Goal: Task Accomplishment & Management: Complete application form

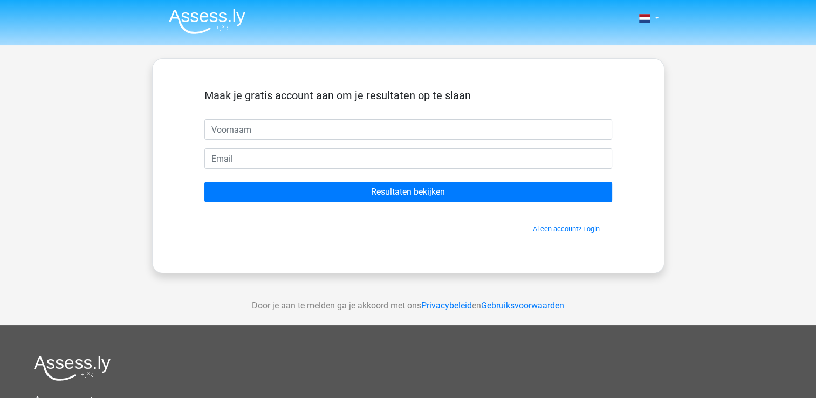
click at [480, 172] on form "Maak je gratis account aan om je resultaten op te slaan Resultaten bekijken Al …" at bounding box center [408, 161] width 408 height 145
click at [480, 175] on form "Maak je gratis account aan om je resultaten op te slaan Resultaten bekijken Al …" at bounding box center [408, 161] width 408 height 145
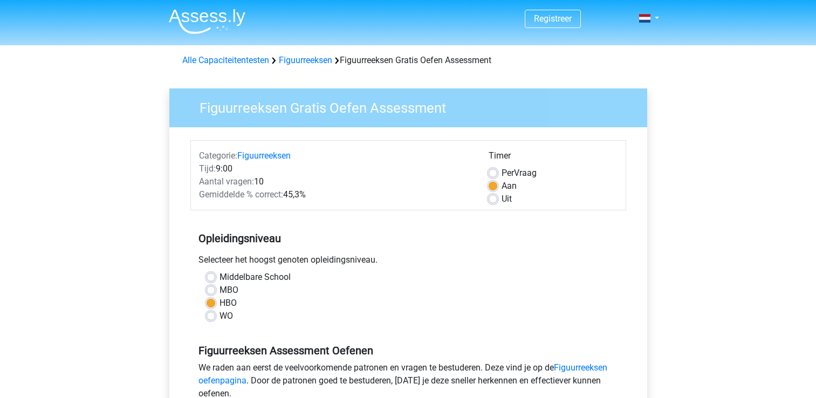
scroll to position [179, 0]
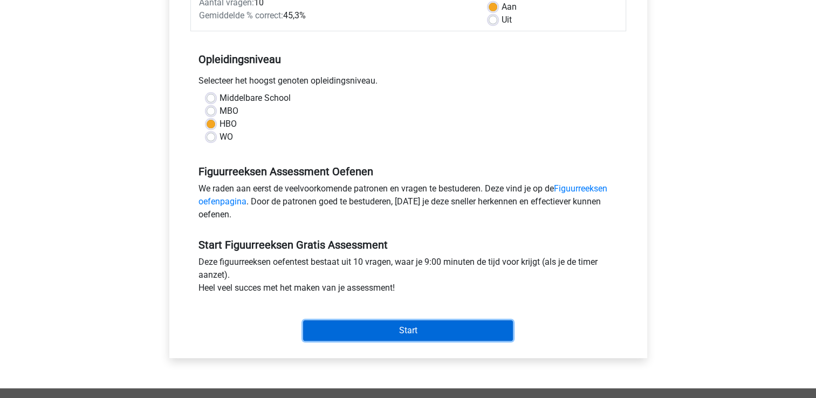
click at [436, 334] on input "Start" at bounding box center [408, 330] width 210 height 20
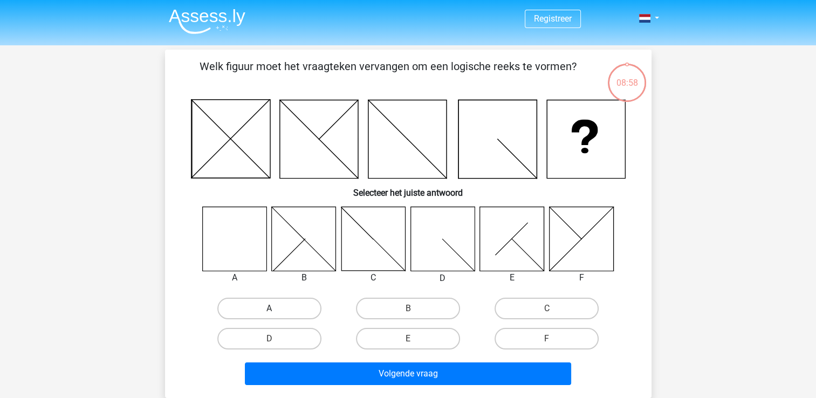
click at [278, 305] on label "A" at bounding box center [269, 309] width 104 height 22
click at [276, 308] on input "A" at bounding box center [272, 311] width 7 height 7
radio input "true"
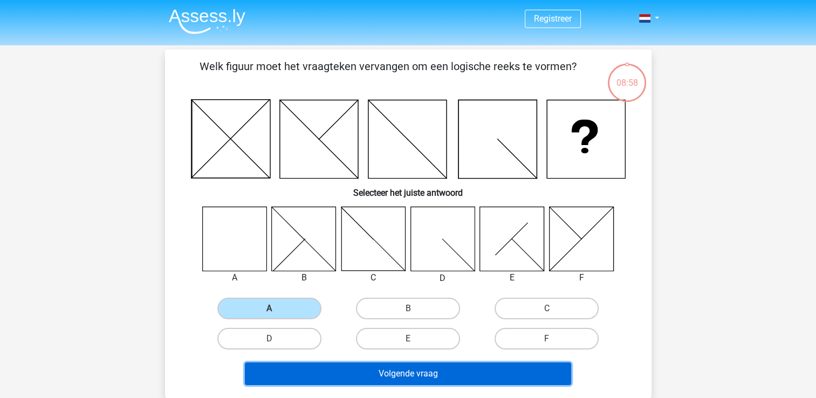
click at [362, 368] on button "Volgende vraag" at bounding box center [408, 373] width 326 height 23
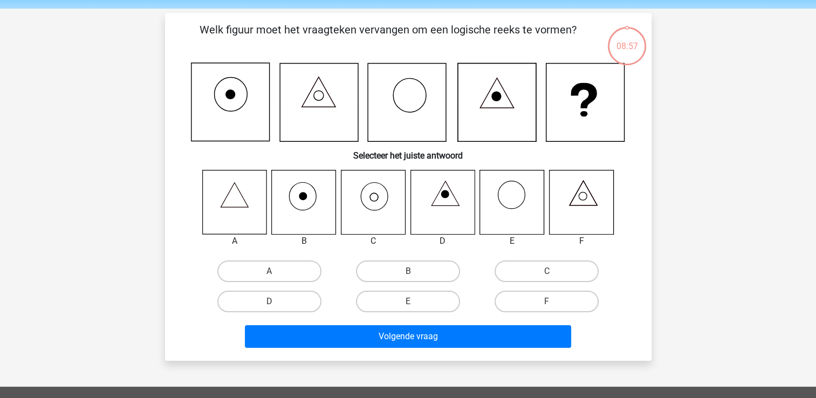
scroll to position [50, 0]
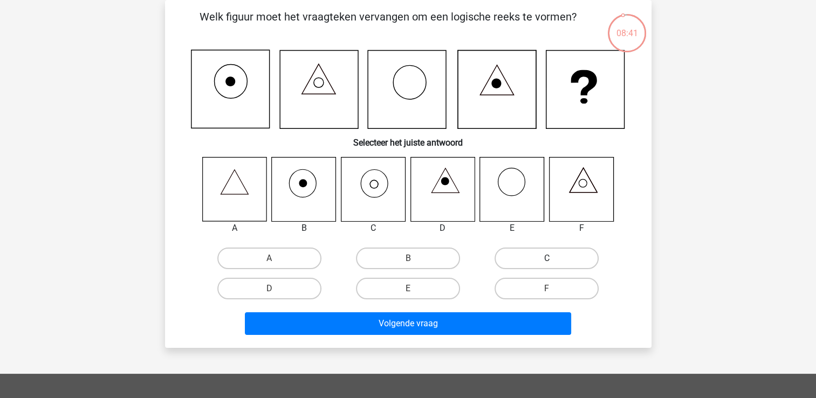
click at [512, 262] on label "C" at bounding box center [546, 259] width 104 height 22
click at [547, 262] on input "C" at bounding box center [550, 261] width 7 height 7
radio input "true"
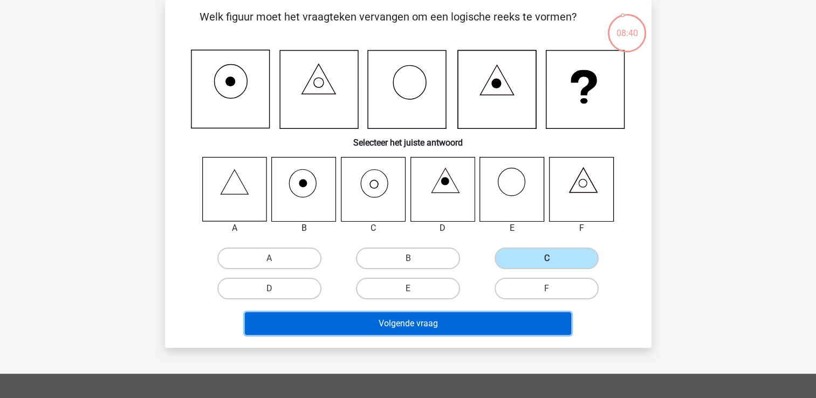
click at [431, 318] on button "Volgende vraag" at bounding box center [408, 323] width 326 height 23
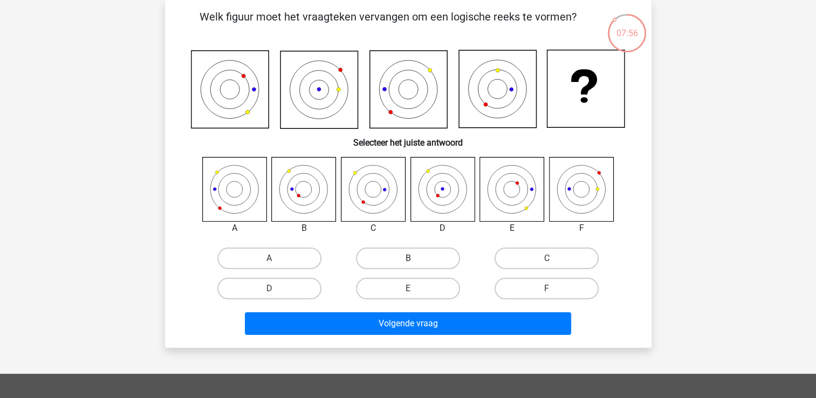
click at [420, 252] on label "B" at bounding box center [408, 259] width 104 height 22
click at [415, 258] on input "B" at bounding box center [411, 261] width 7 height 7
radio input "true"
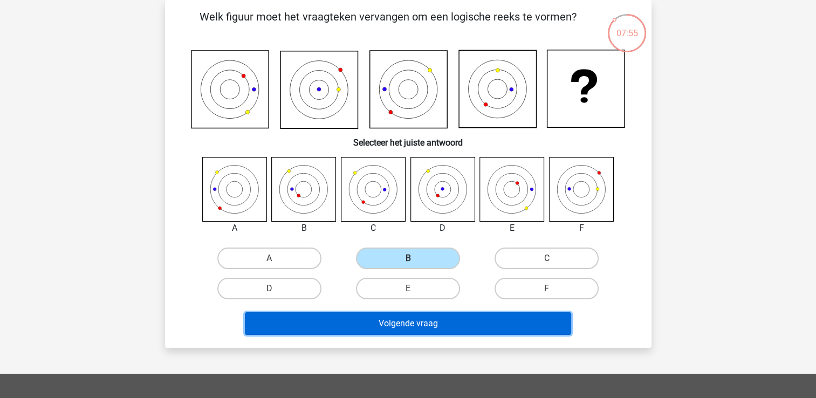
click at [406, 320] on button "Volgende vraag" at bounding box center [408, 323] width 326 height 23
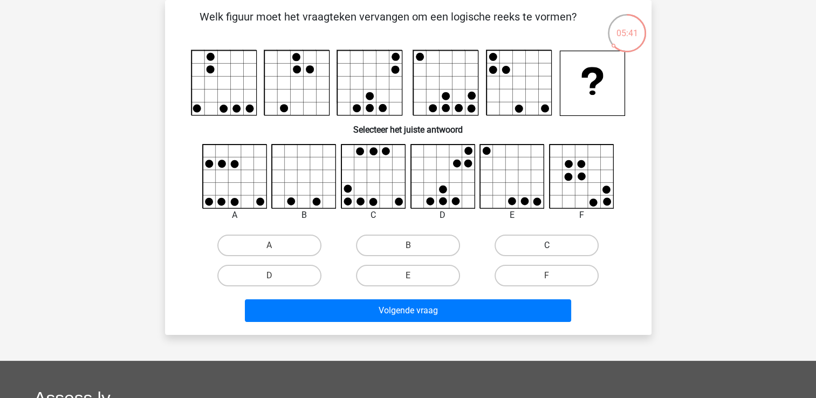
click at [523, 239] on label "C" at bounding box center [546, 246] width 104 height 22
click at [547, 245] on input "C" at bounding box center [550, 248] width 7 height 7
radio input "true"
click at [298, 268] on label "D" at bounding box center [269, 276] width 104 height 22
click at [276, 276] on input "D" at bounding box center [272, 279] width 7 height 7
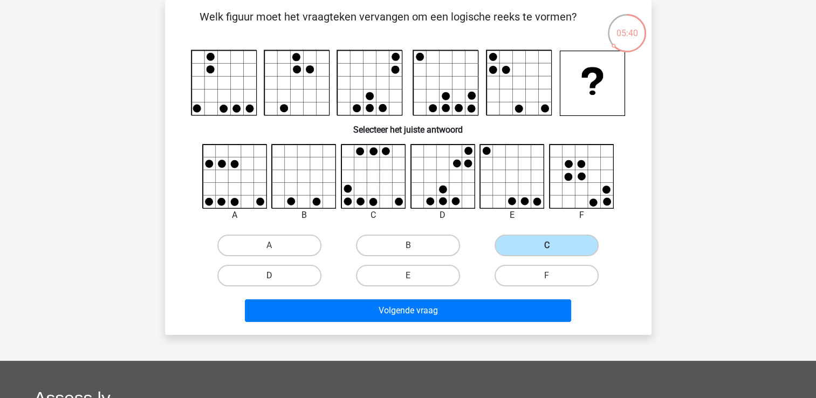
radio input "true"
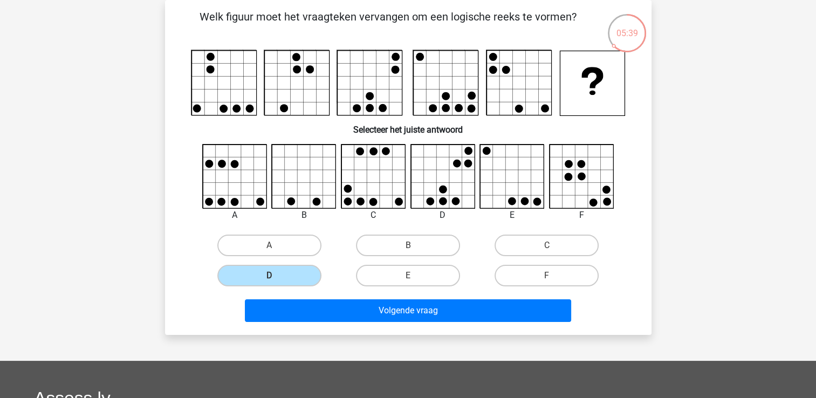
click at [433, 297] on div "Volgende vraag" at bounding box center [408, 309] width 452 height 36
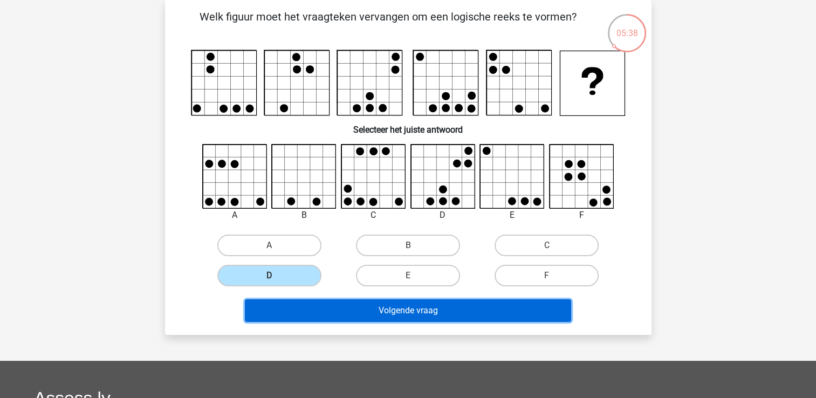
click at [434, 304] on button "Volgende vraag" at bounding box center [408, 310] width 326 height 23
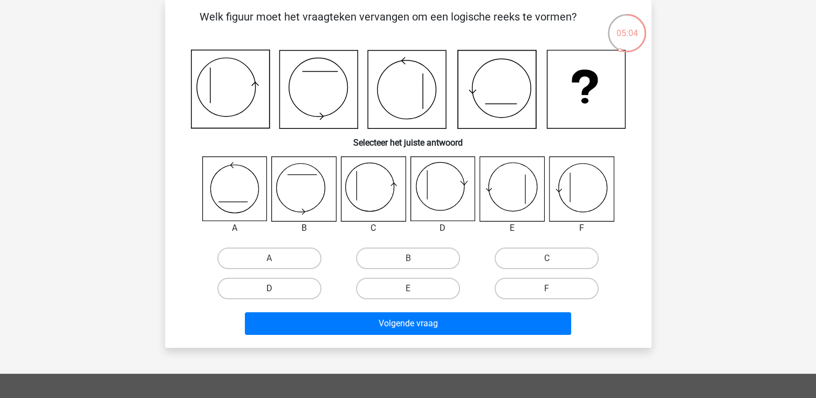
click at [293, 295] on label "D" at bounding box center [269, 289] width 104 height 22
click at [276, 295] on input "D" at bounding box center [272, 291] width 7 height 7
radio input "true"
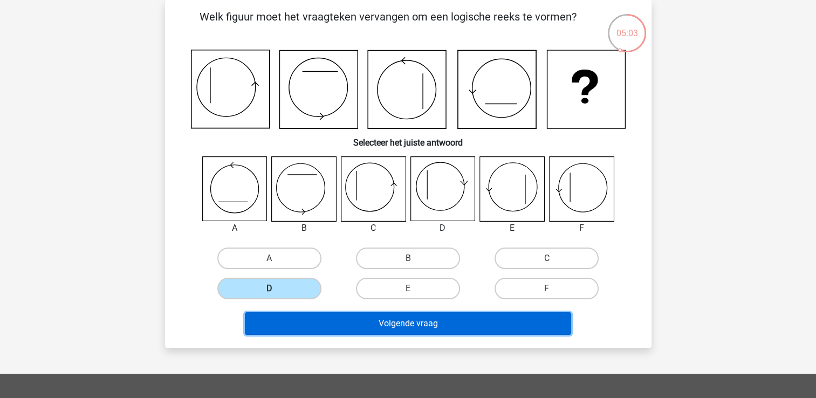
click at [353, 328] on button "Volgende vraag" at bounding box center [408, 323] width 326 height 23
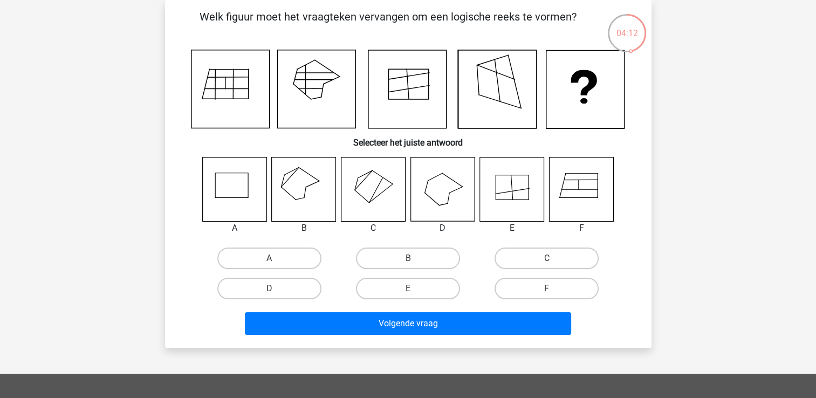
click at [271, 263] on input "A" at bounding box center [272, 261] width 7 height 7
radio input "true"
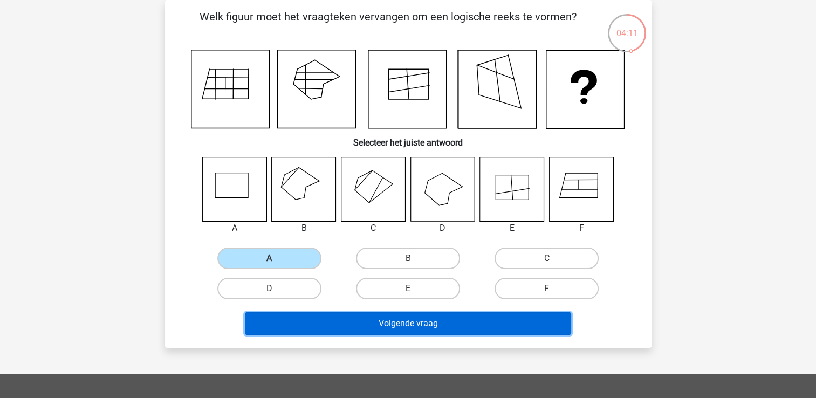
click at [390, 332] on button "Volgende vraag" at bounding box center [408, 323] width 326 height 23
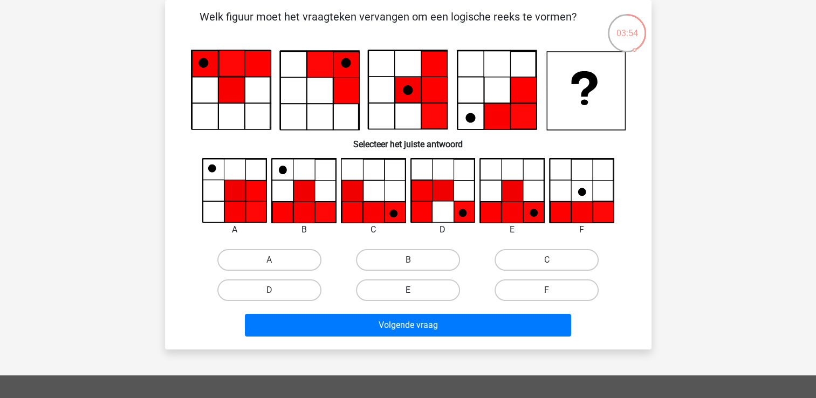
click at [416, 288] on label "E" at bounding box center [408, 290] width 104 height 22
click at [415, 290] on input "E" at bounding box center [411, 293] width 7 height 7
radio input "true"
click at [397, 335] on div "Volgende vraag" at bounding box center [408, 327] width 416 height 27
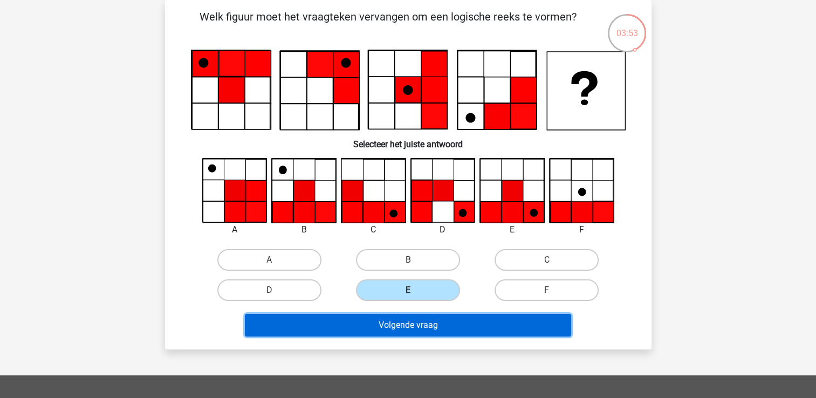
click at [397, 334] on button "Volgende vraag" at bounding box center [408, 325] width 326 height 23
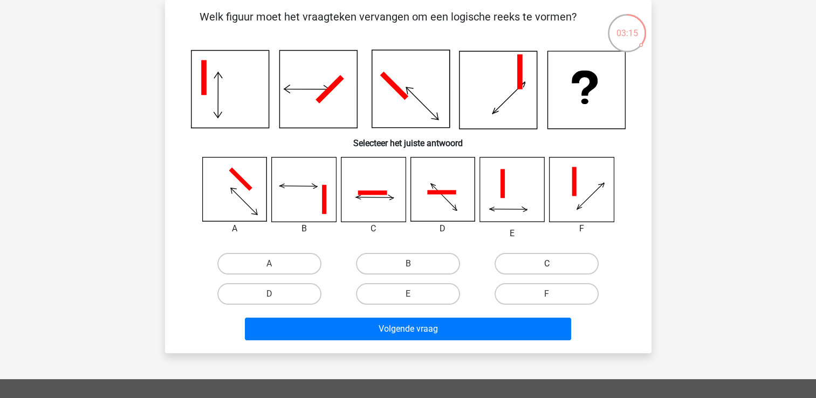
click at [526, 258] on label "C" at bounding box center [546, 264] width 104 height 22
click at [547, 264] on input "C" at bounding box center [550, 267] width 7 height 7
radio input "true"
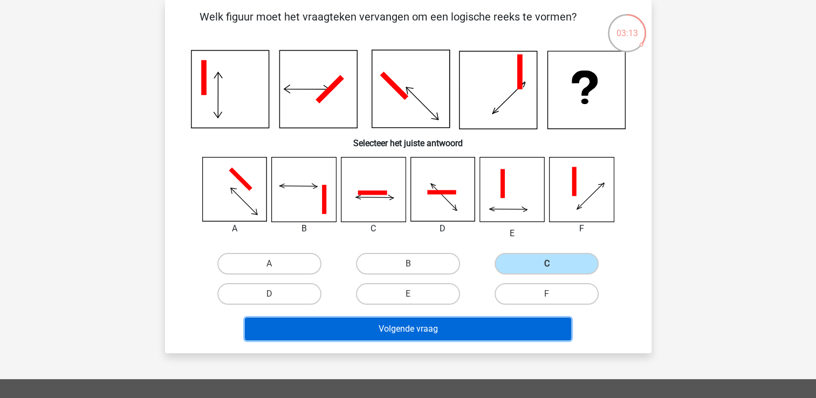
click at [474, 327] on button "Volgende vraag" at bounding box center [408, 329] width 326 height 23
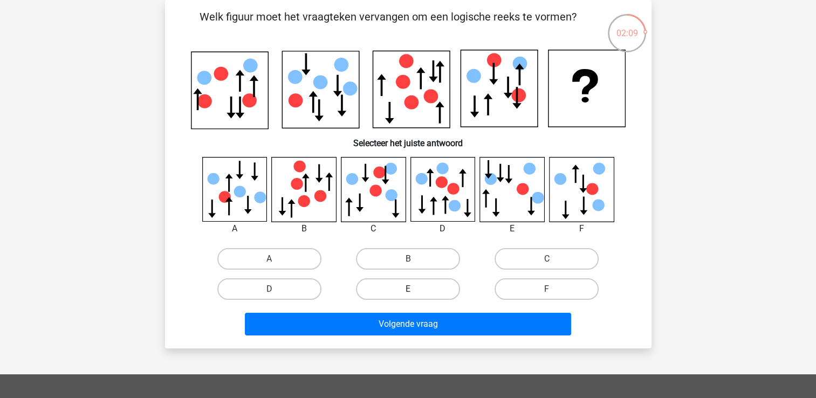
click at [414, 287] on label "E" at bounding box center [408, 289] width 104 height 22
click at [414, 289] on input "E" at bounding box center [411, 292] width 7 height 7
radio input "true"
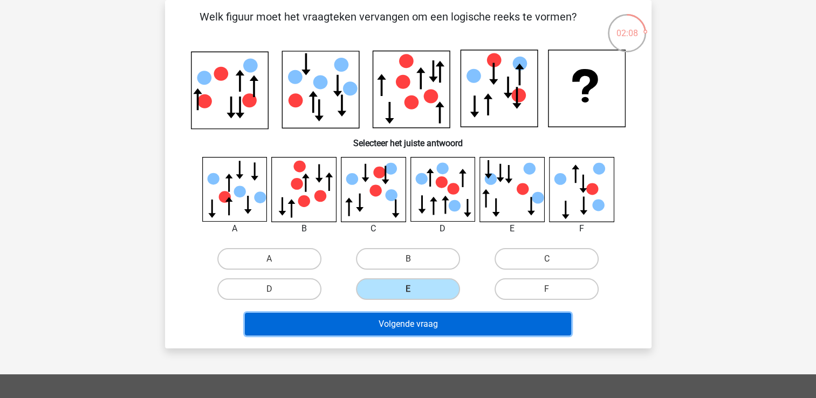
click at [414, 325] on button "Volgende vraag" at bounding box center [408, 324] width 326 height 23
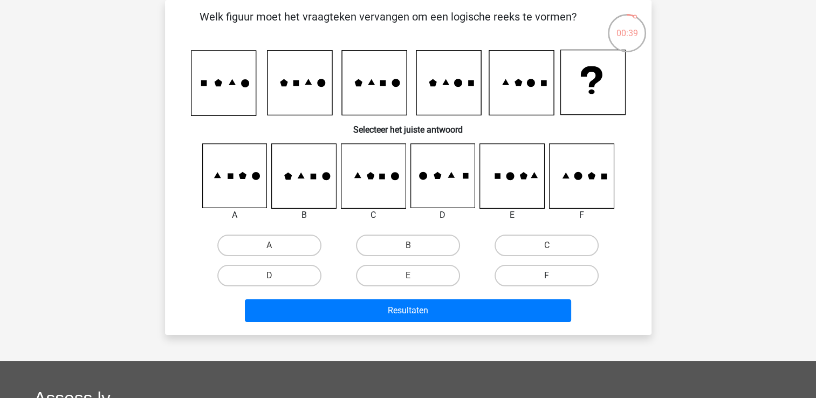
click at [524, 268] on label "F" at bounding box center [546, 276] width 104 height 22
click at [547, 276] on input "F" at bounding box center [550, 279] width 7 height 7
radio input "true"
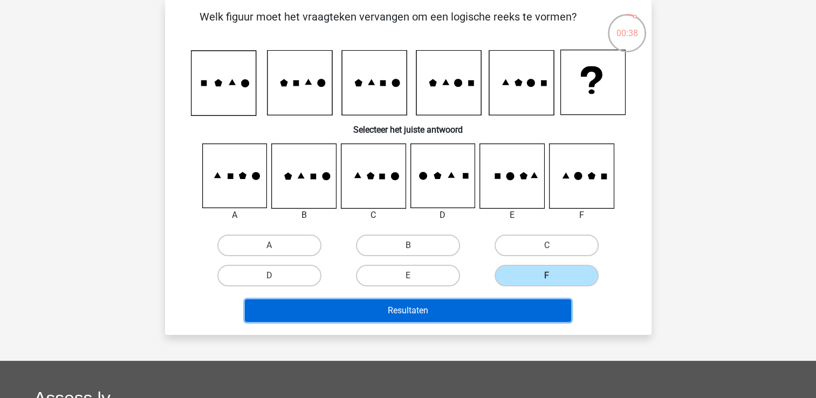
click at [504, 307] on button "Resultaten" at bounding box center [408, 310] width 326 height 23
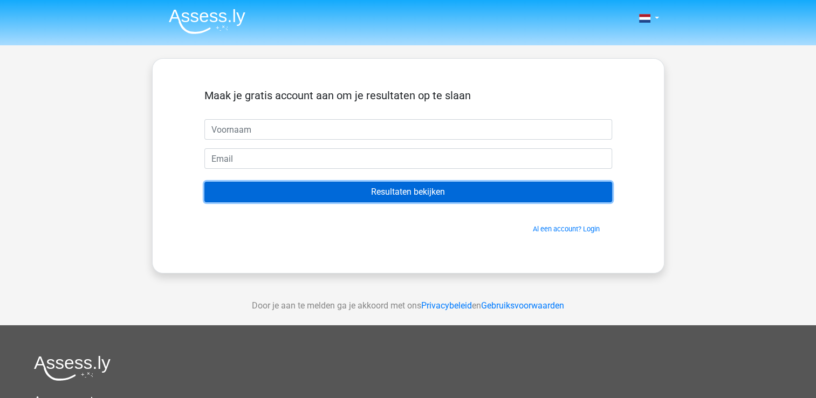
click at [480, 193] on input "Resultaten bekijken" at bounding box center [408, 192] width 408 height 20
